Goal: Task Accomplishment & Management: Use online tool/utility

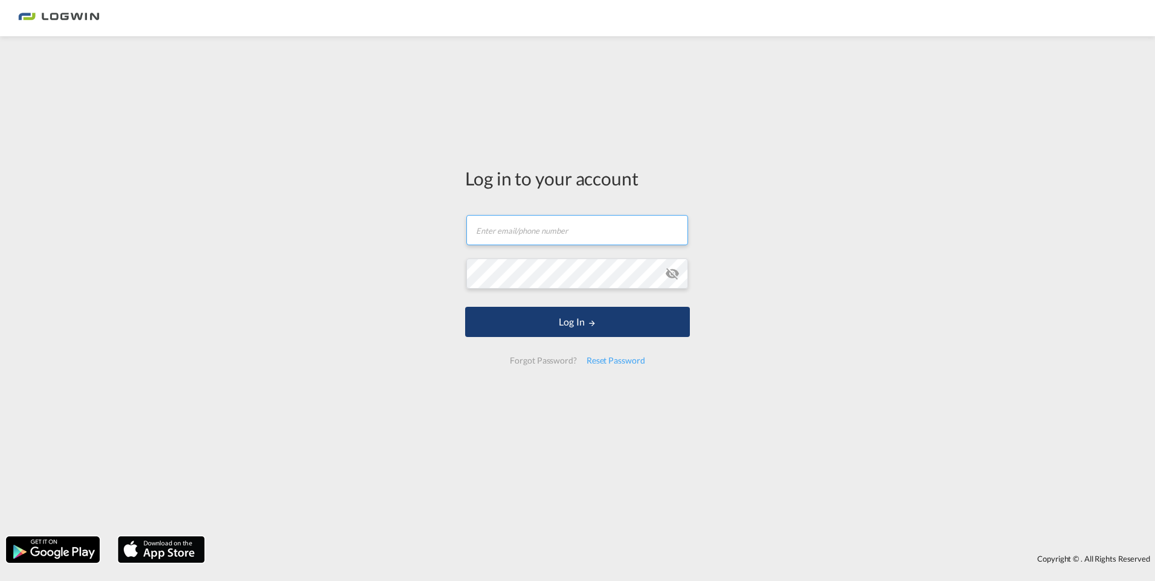
type input "[EMAIL_ADDRESS][PERSON_NAME][DOMAIN_NAME]"
click at [588, 321] on md-icon "LOGIN" at bounding box center [592, 323] width 8 height 8
